Goal: Download file/media

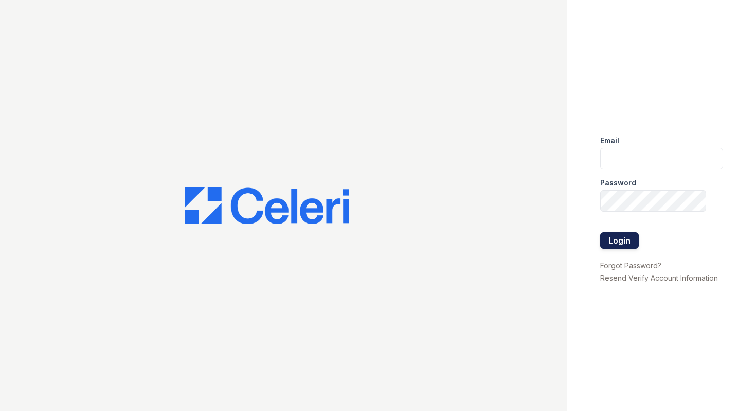
type input "[EMAIL_ADDRESS][DOMAIN_NAME]"
click at [623, 238] on button "Login" at bounding box center [619, 240] width 39 height 16
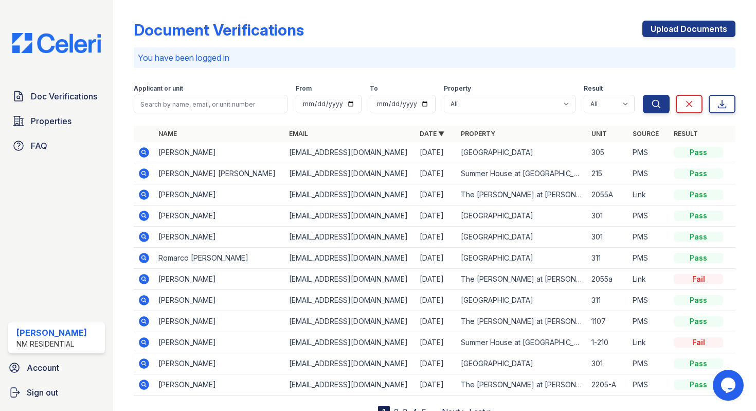
click at [147, 154] on icon at bounding box center [144, 152] width 10 height 10
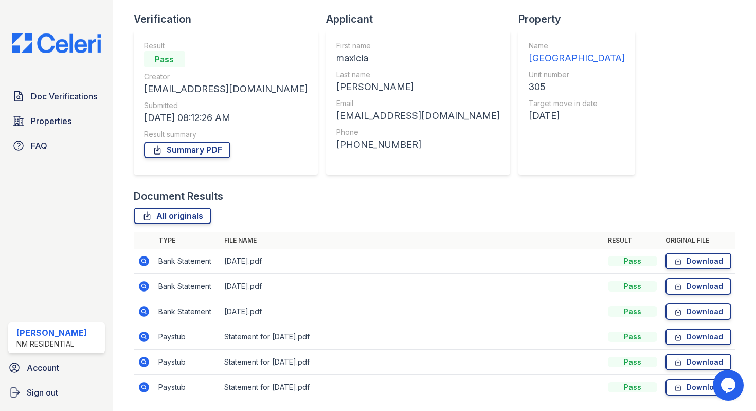
scroll to position [67, 0]
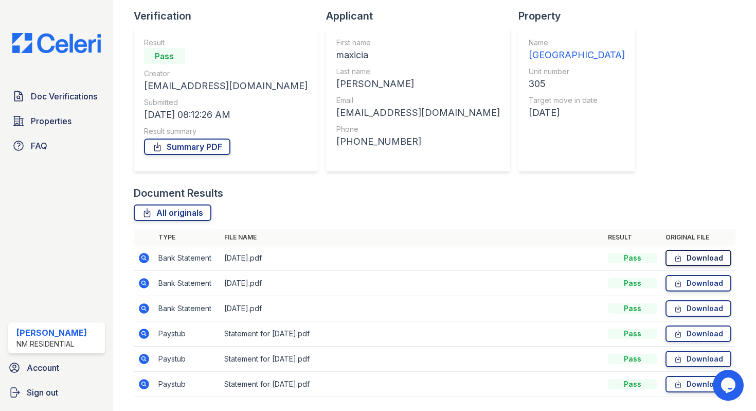
click at [688, 255] on link "Download" at bounding box center [699, 258] width 66 height 16
